Goal: Navigation & Orientation: Find specific page/section

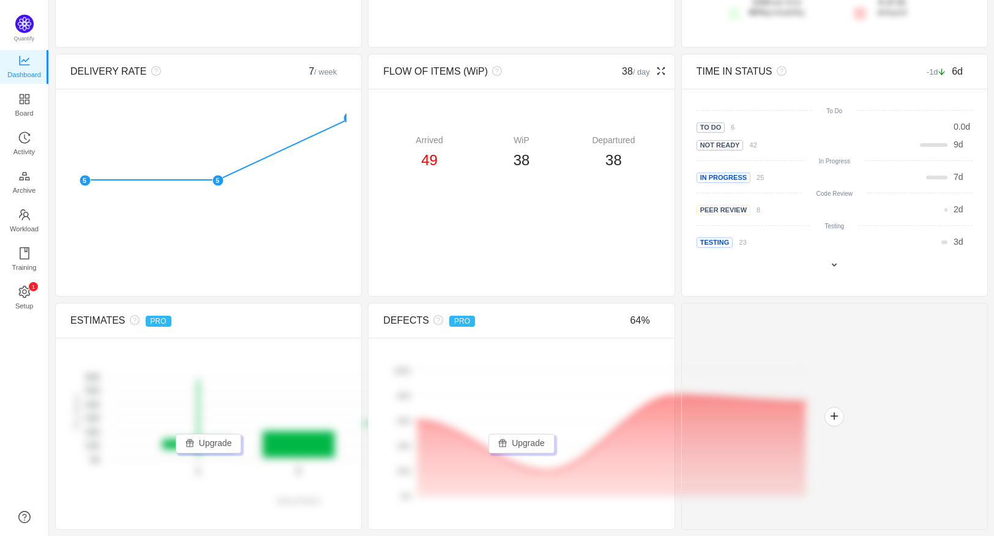
scroll to position [653, 0]
click at [23, 144] on span "Activity" at bounding box center [23, 152] width 21 height 24
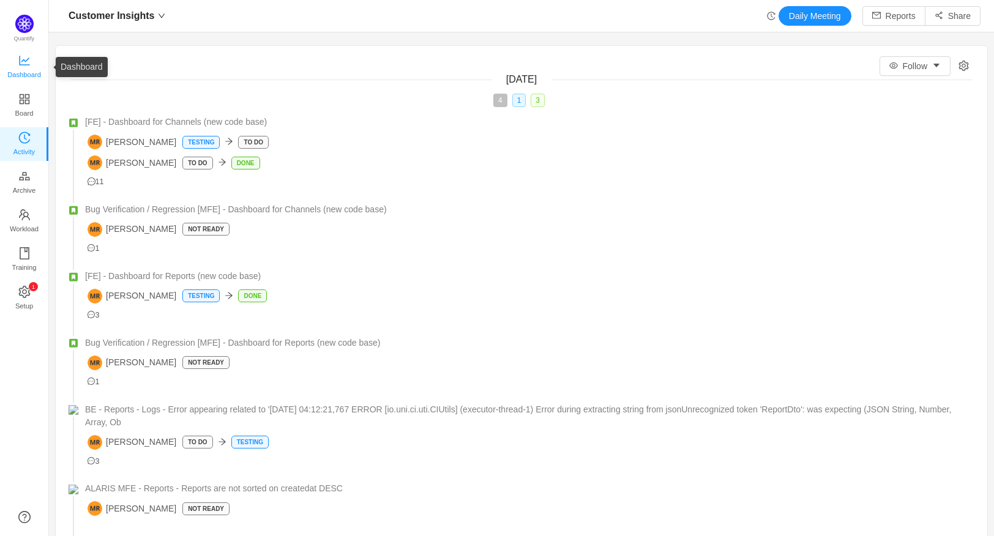
click at [31, 66] on span "Dashboard" at bounding box center [24, 74] width 34 height 24
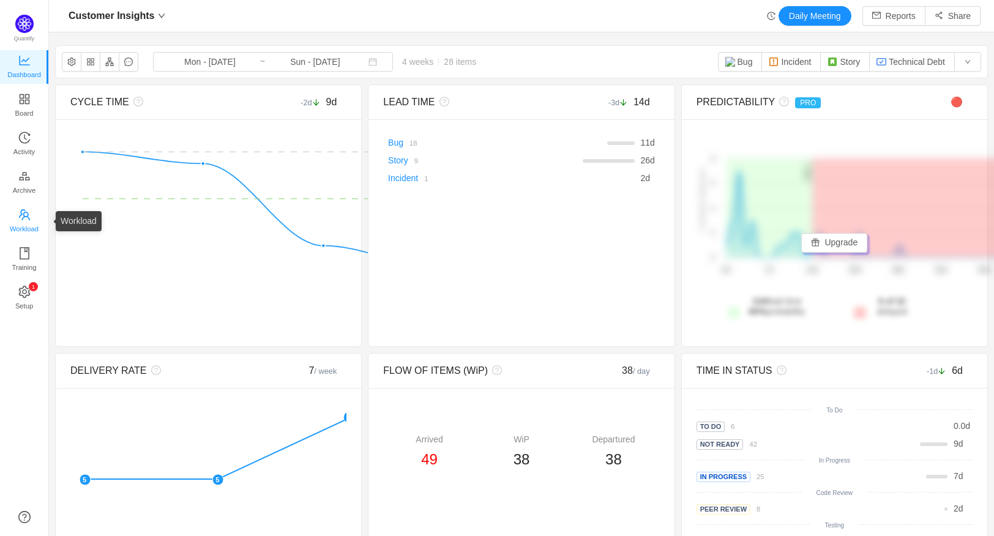
click at [37, 222] on span "Workload" at bounding box center [24, 229] width 29 height 24
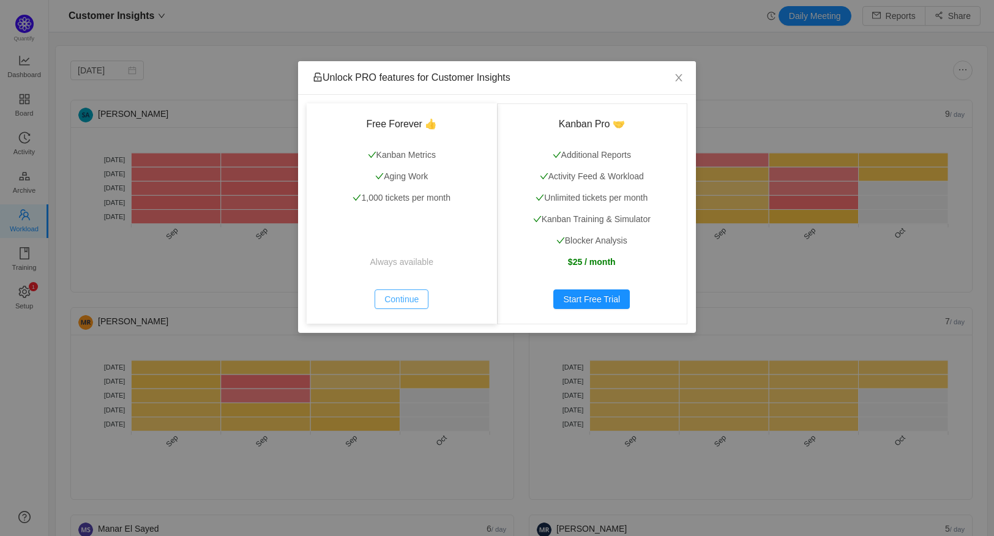
click at [394, 298] on button "Continue" at bounding box center [402, 300] width 54 height 20
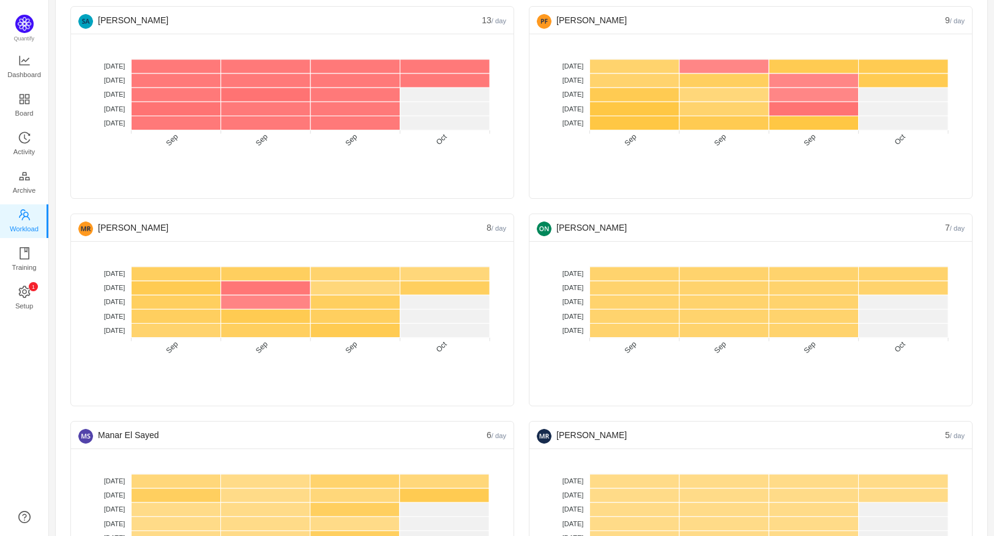
scroll to position [95, 0]
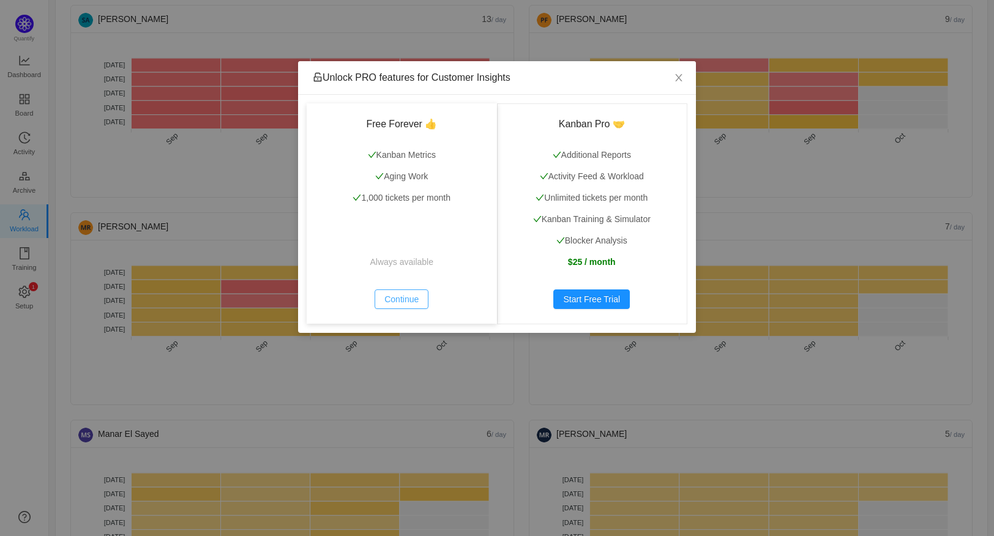
click at [394, 300] on button "Continue" at bounding box center [402, 300] width 54 height 20
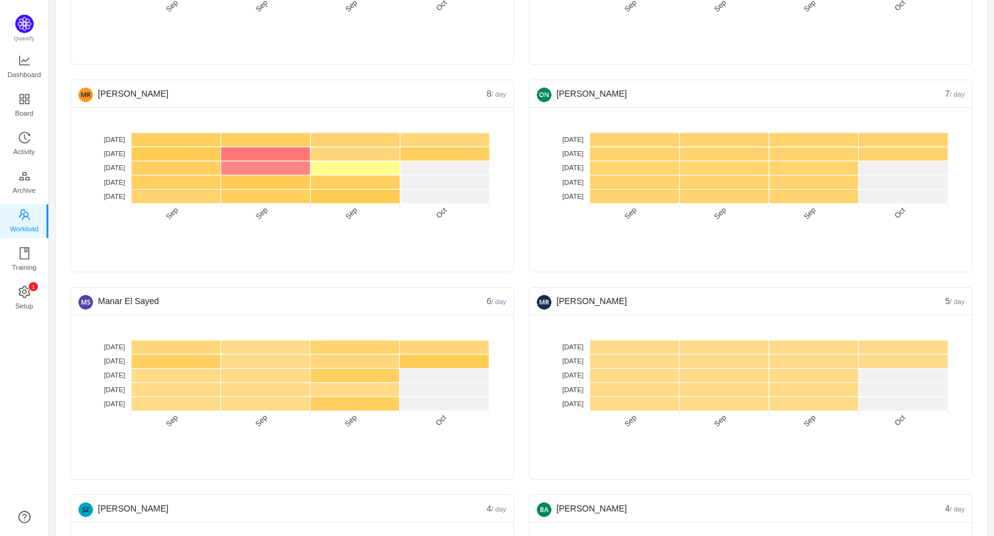
scroll to position [228, 0]
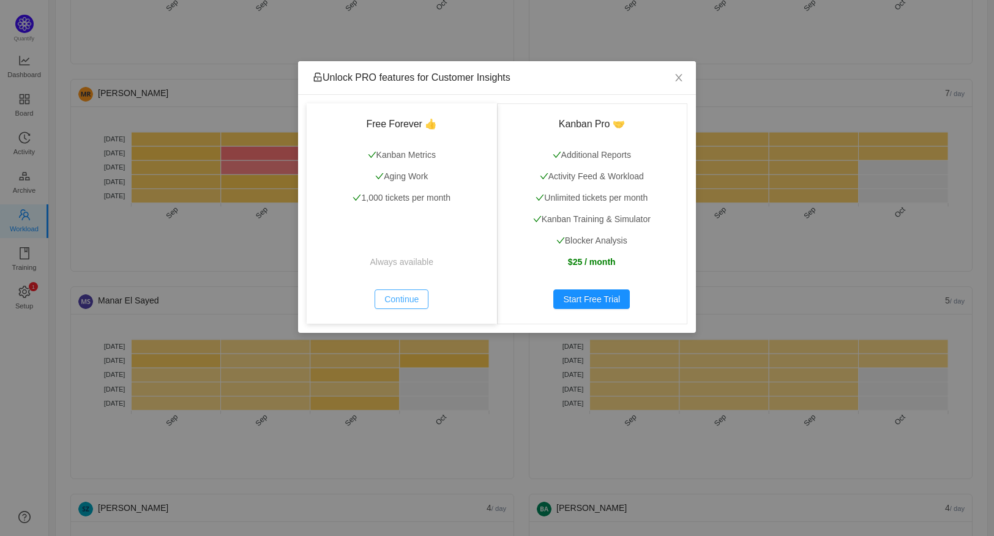
click at [419, 298] on button "Continue" at bounding box center [402, 300] width 54 height 20
click at [389, 298] on button "Continue" at bounding box center [402, 300] width 54 height 20
click at [401, 303] on button "Continue" at bounding box center [402, 300] width 54 height 20
click at [406, 293] on button "Continue" at bounding box center [402, 300] width 54 height 20
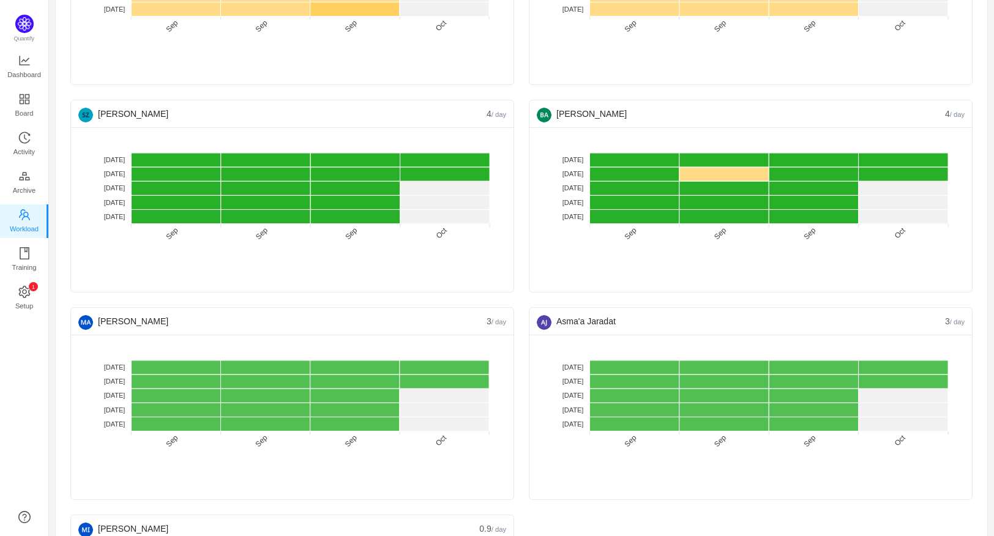
scroll to position [623, 0]
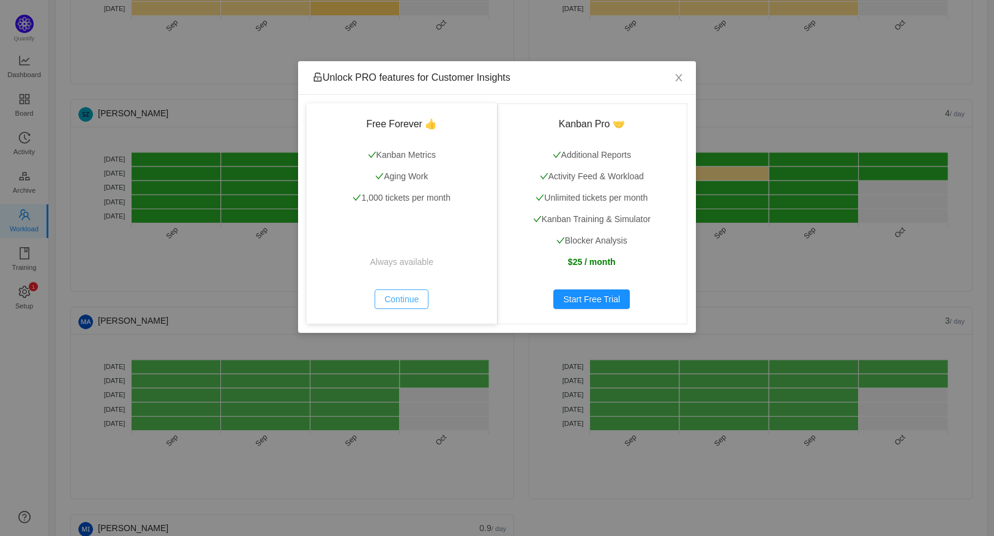
click at [391, 296] on button "Continue" at bounding box center [402, 300] width 54 height 20
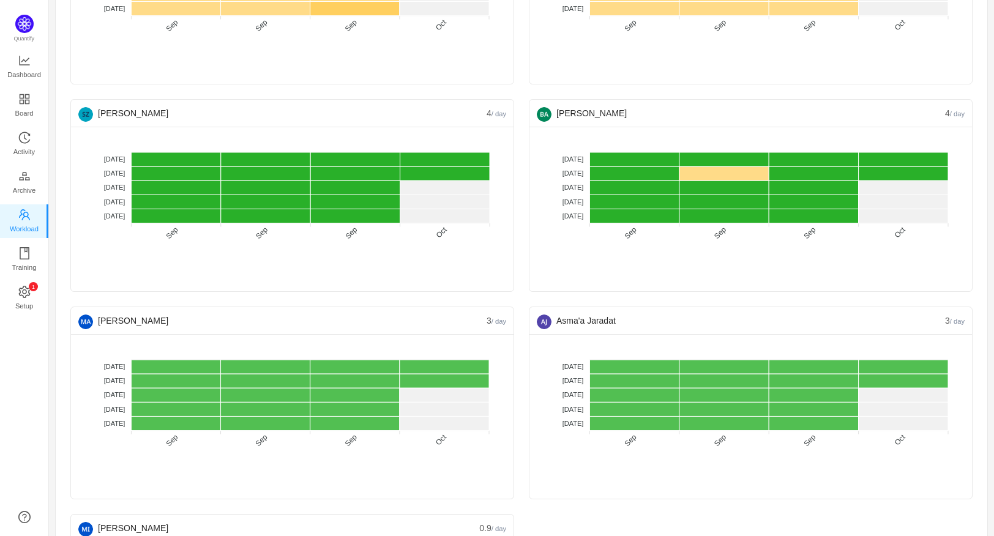
scroll to position [816, 0]
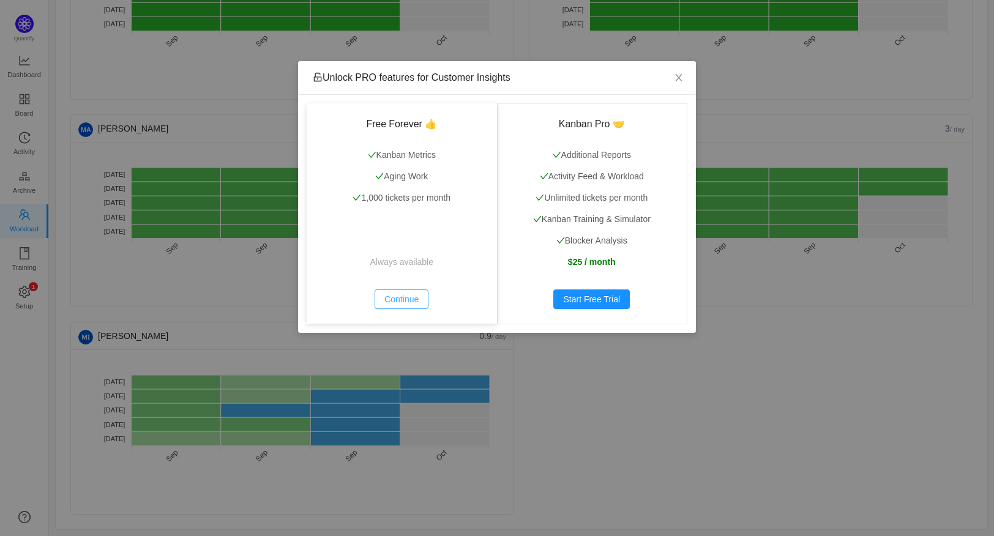
click at [391, 296] on button "Continue" at bounding box center [402, 300] width 54 height 20
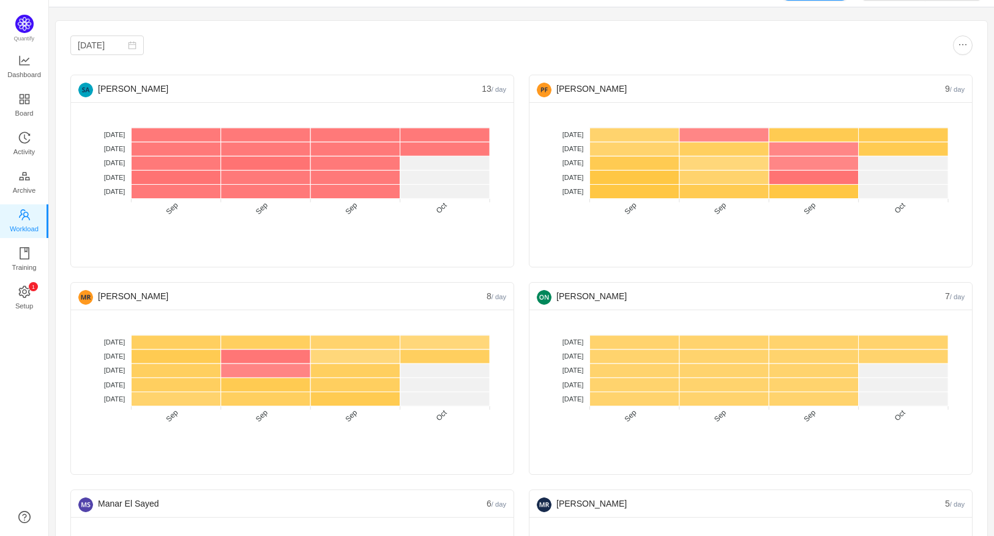
scroll to position [24, 0]
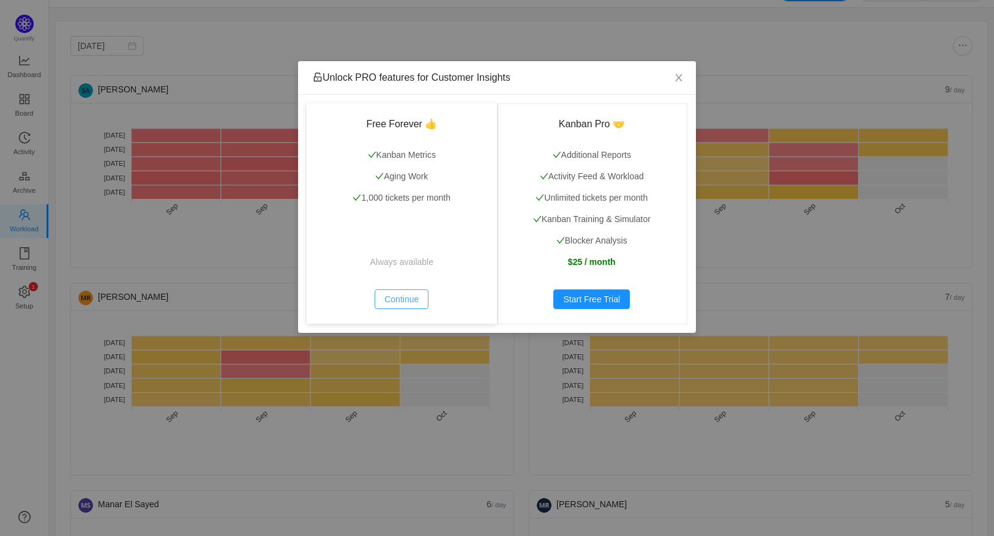
click at [391, 296] on button "Continue" at bounding box center [402, 300] width 54 height 20
click at [399, 300] on button "Continue" at bounding box center [402, 300] width 54 height 20
click at [390, 299] on button "Continue" at bounding box center [402, 300] width 54 height 20
click at [402, 300] on button "Continue" at bounding box center [402, 300] width 54 height 20
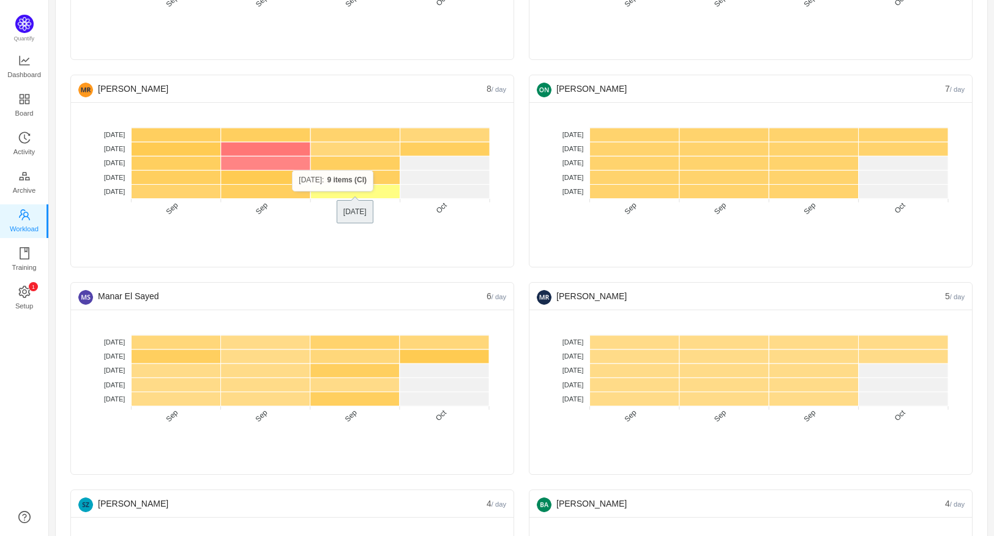
scroll to position [233, 0]
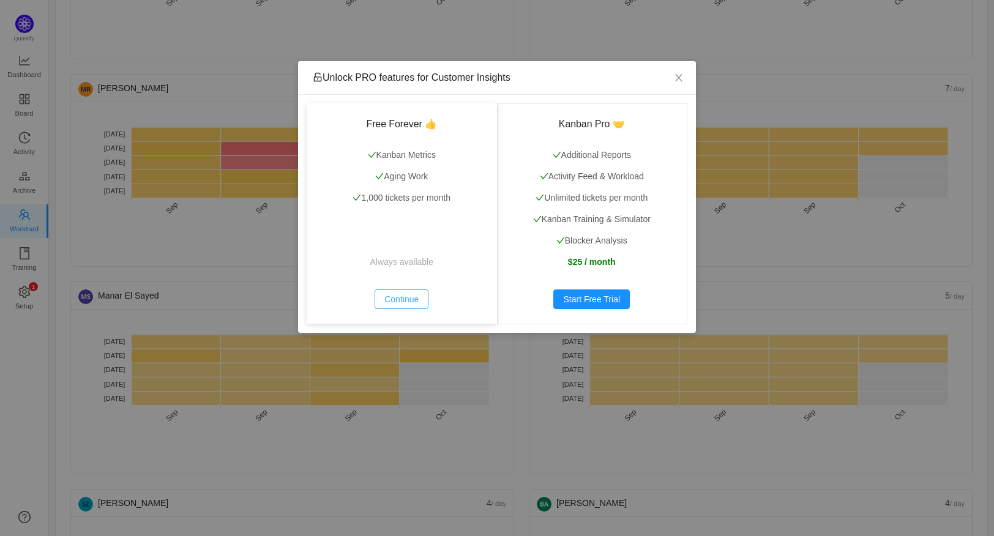
click at [414, 295] on button "Continue" at bounding box center [402, 300] width 54 height 20
click at [415, 290] on button "Continue" at bounding box center [402, 300] width 54 height 20
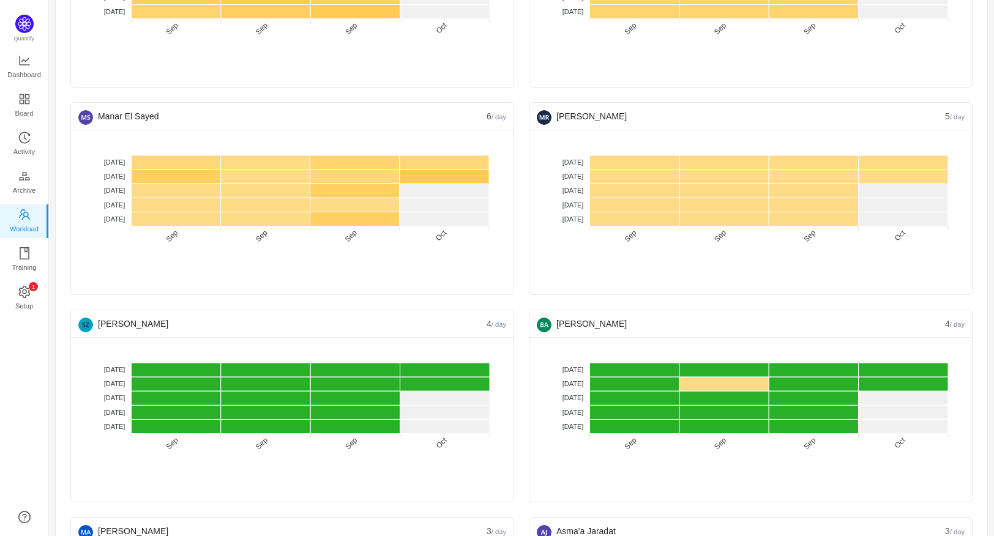
scroll to position [408, 0]
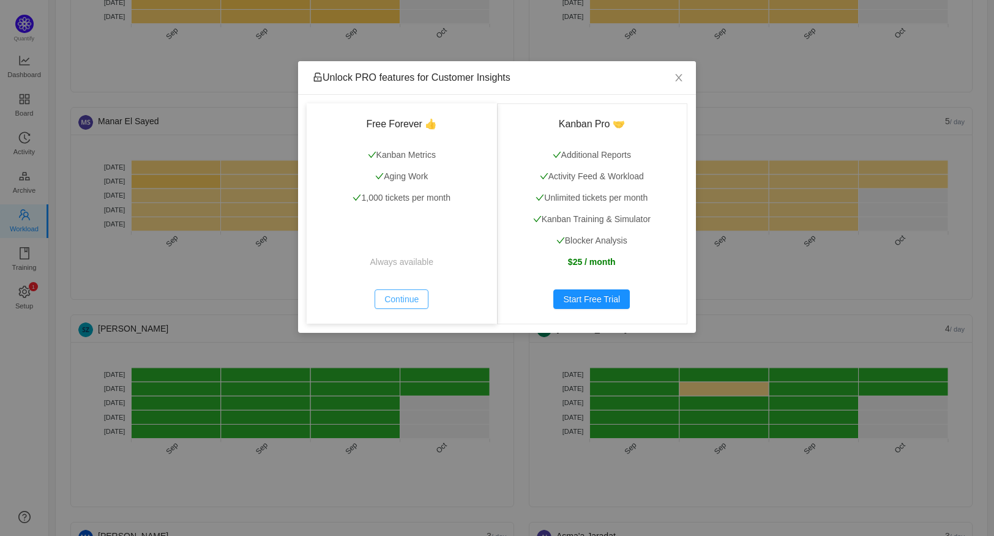
click at [405, 301] on button "Continue" at bounding box center [402, 300] width 54 height 20
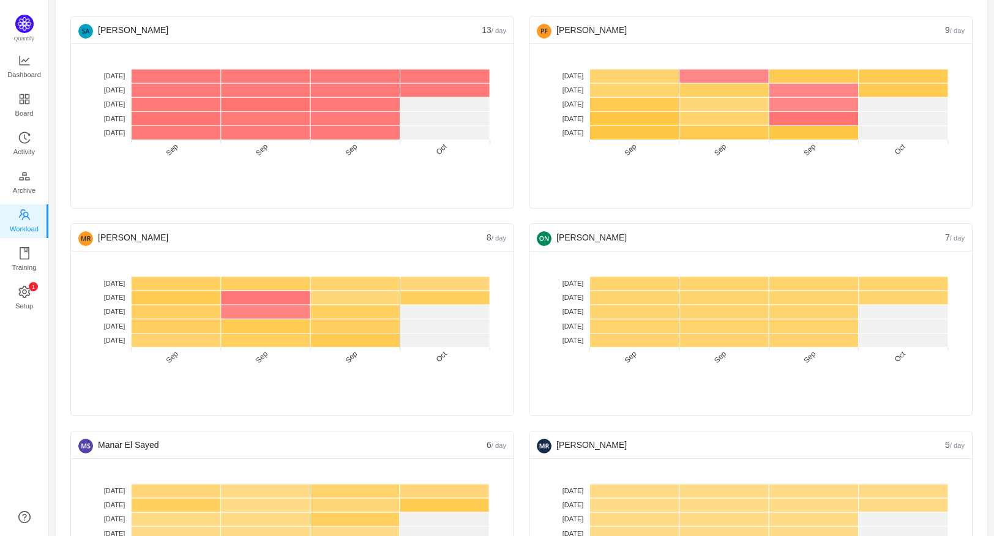
scroll to position [0, 0]
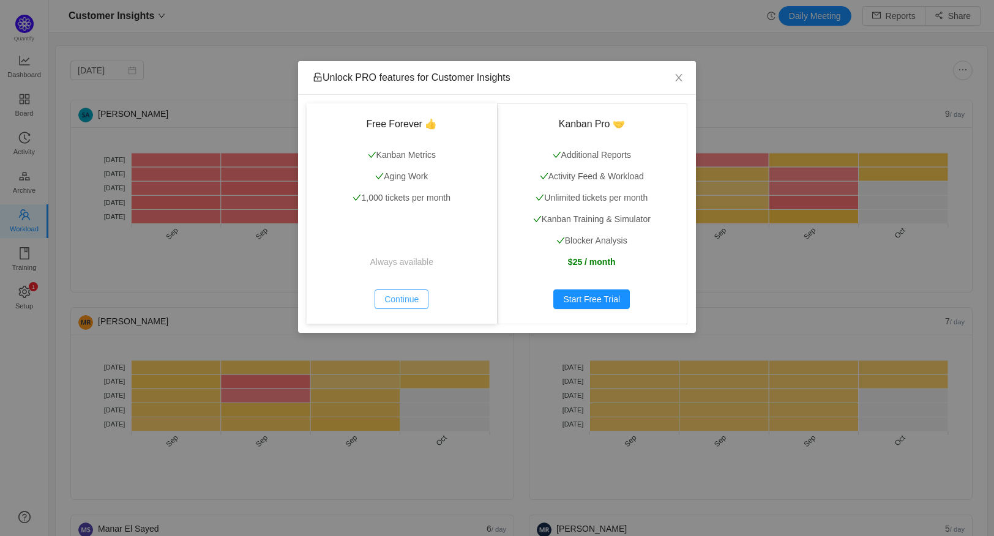
click at [391, 295] on button "Continue" at bounding box center [402, 300] width 54 height 20
click at [378, 298] on button "Continue" at bounding box center [402, 300] width 54 height 20
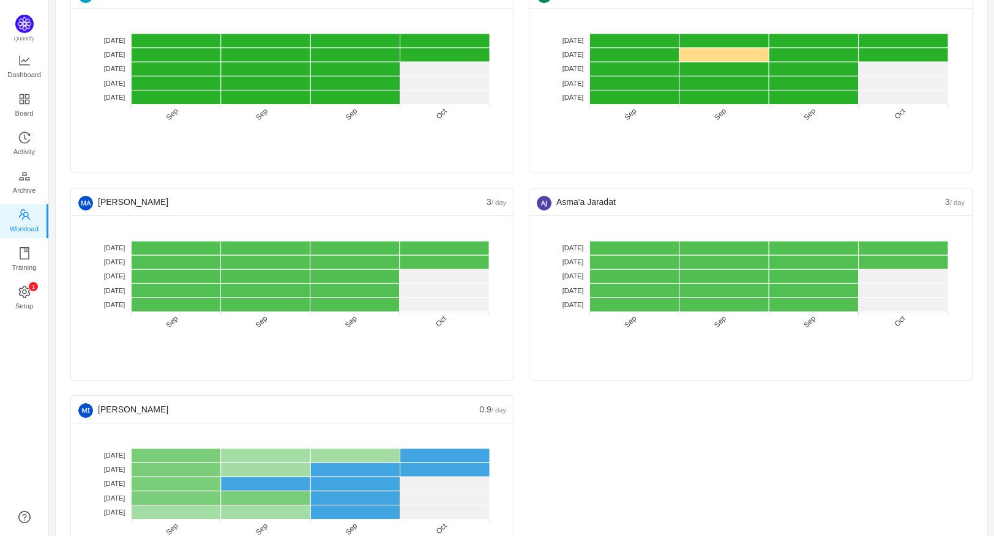
scroll to position [743, 0]
